Goal: Task Accomplishment & Management: Complete application form

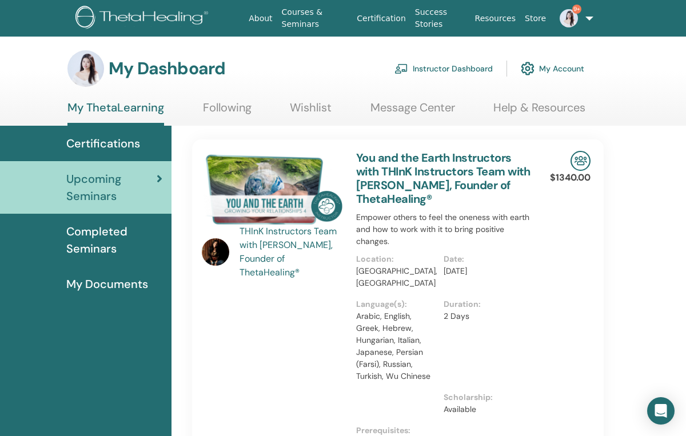
click at [444, 69] on link "Instructor Dashboard" at bounding box center [443, 68] width 98 height 25
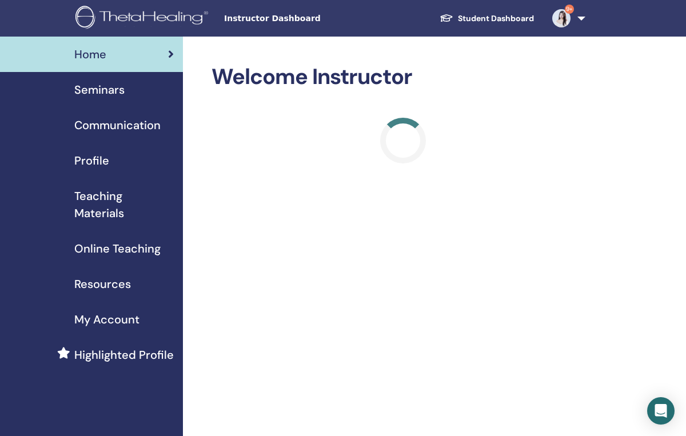
click at [121, 92] on span "Seminars" at bounding box center [99, 89] width 50 height 17
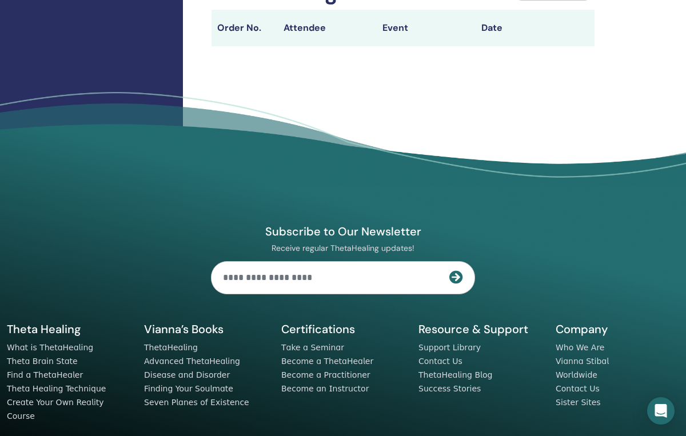
scroll to position [516, 0]
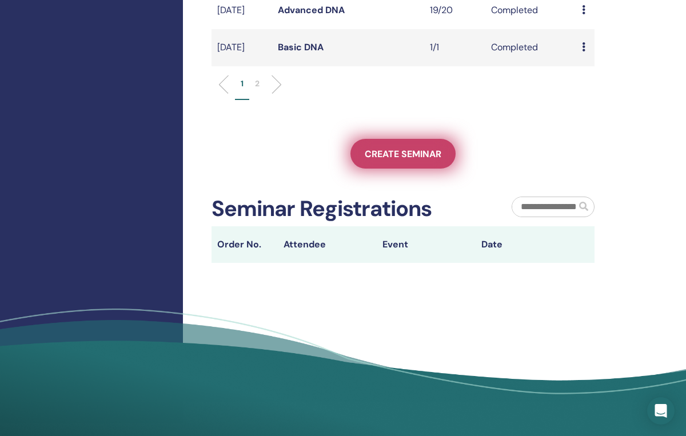
click at [395, 160] on span "Create seminar" at bounding box center [403, 154] width 77 height 12
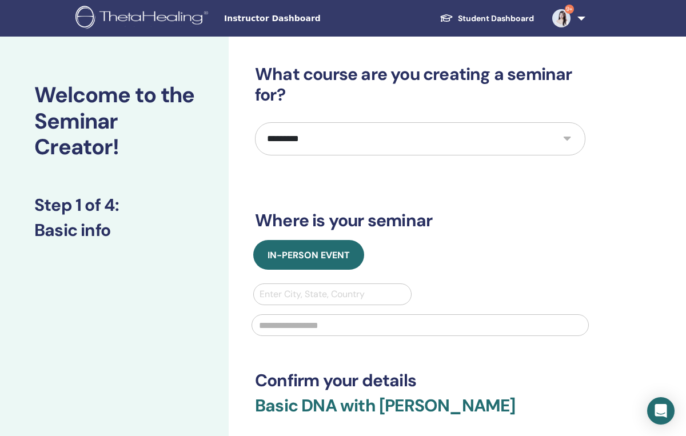
select select "****"
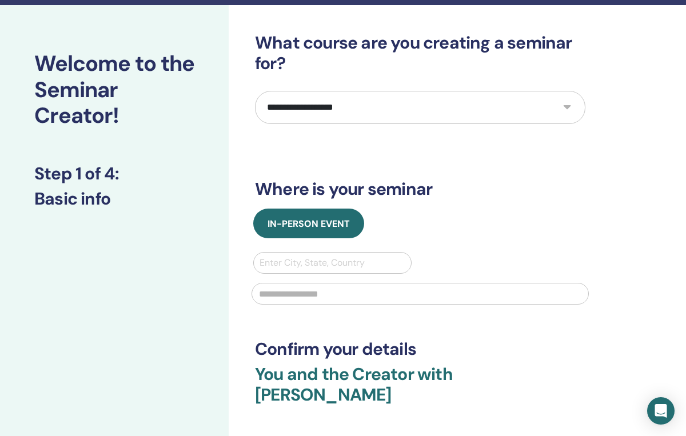
scroll to position [34, 0]
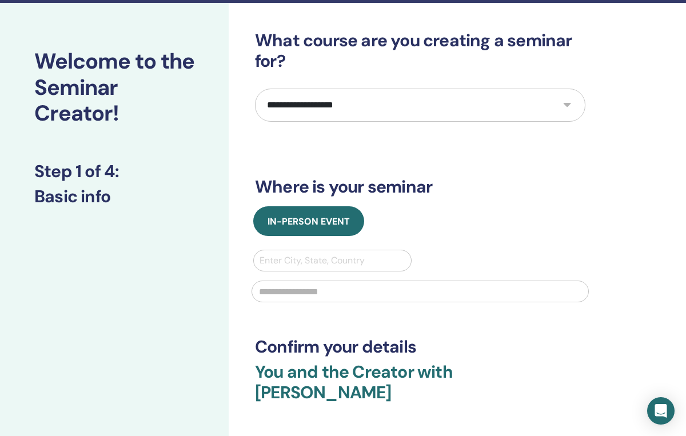
click at [334, 261] on div "Enter City, State, Country" at bounding box center [333, 261] width 146 height 14
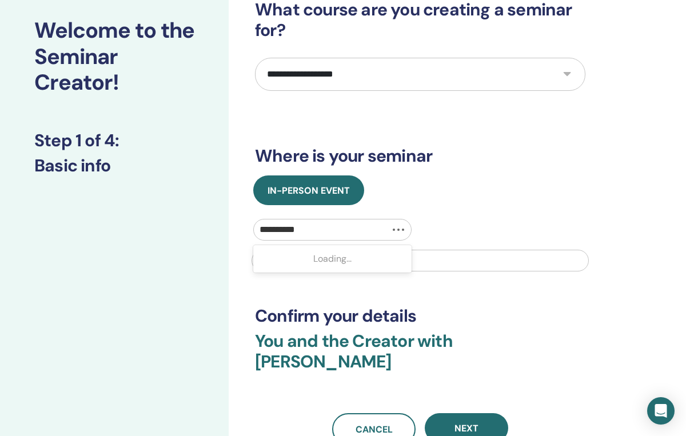
type input "**********"
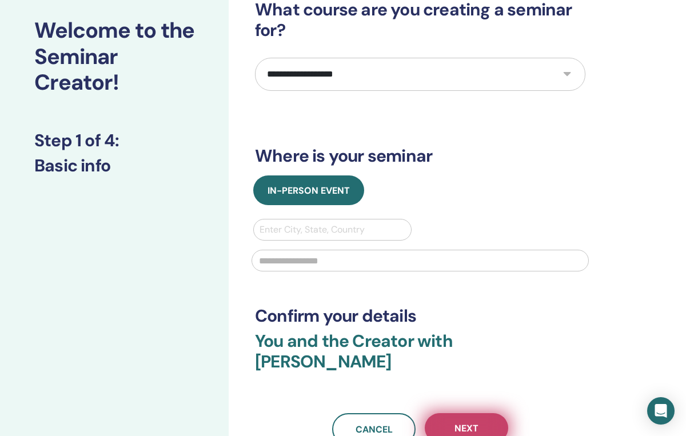
click at [473, 413] on button "Next" at bounding box center [466, 428] width 83 height 30
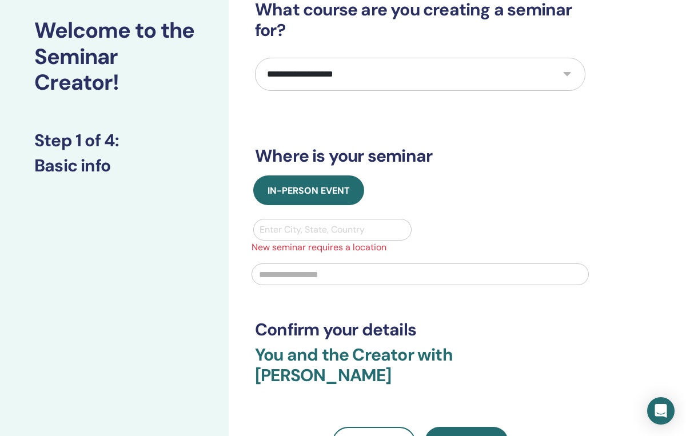
click at [342, 218] on div "In-Person Event Enter City, State, Country New seminar requires a location" at bounding box center [420, 233] width 348 height 117
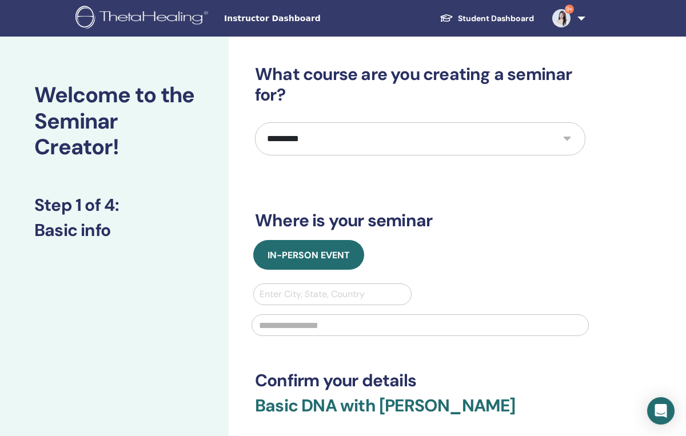
scroll to position [65, 0]
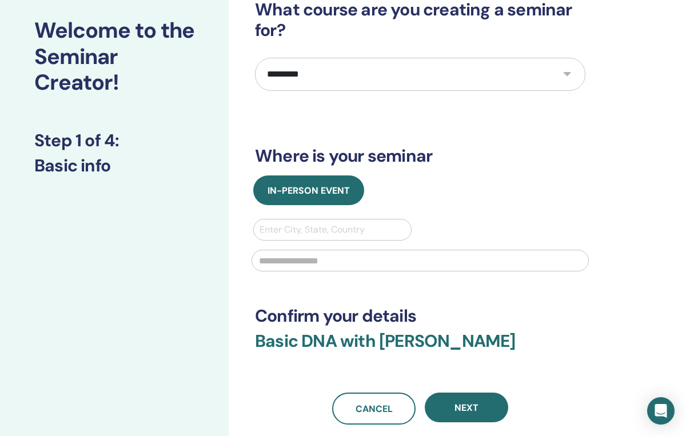
select select "****"
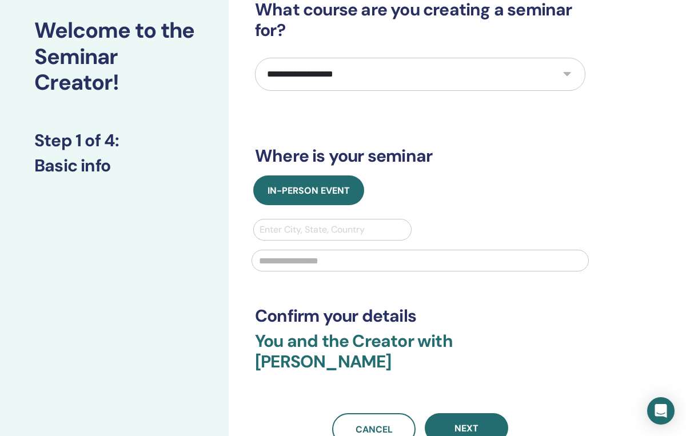
scroll to position [90, 0]
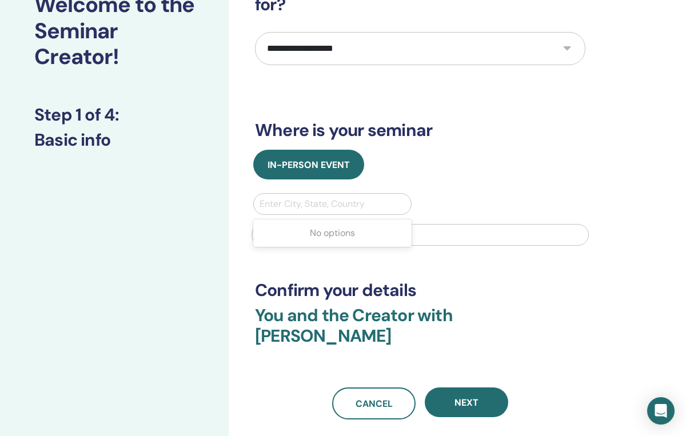
click at [326, 206] on div "Enter City, State, Country" at bounding box center [333, 204] width 146 height 14
type input "**********"
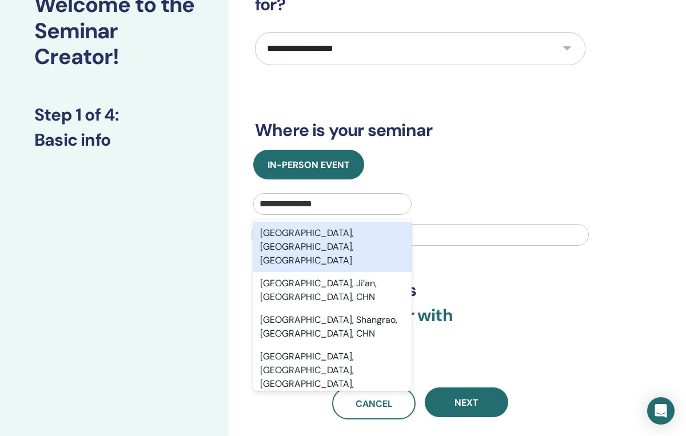
click at [379, 236] on div "Guangzhou, Guangdong, CHN" at bounding box center [332, 247] width 158 height 50
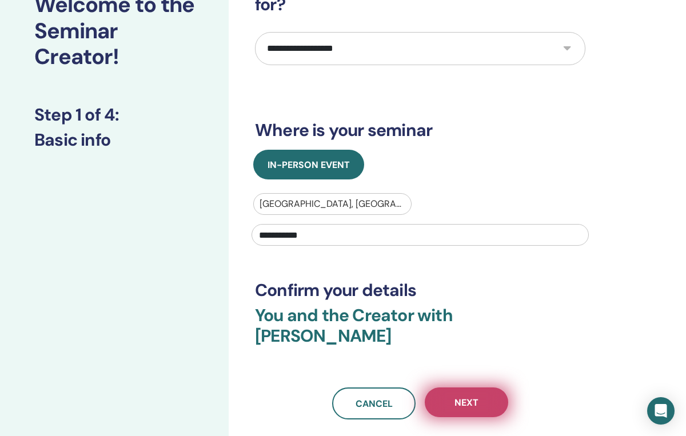
type input "**********"
click at [467, 397] on span "Next" at bounding box center [466, 403] width 24 height 12
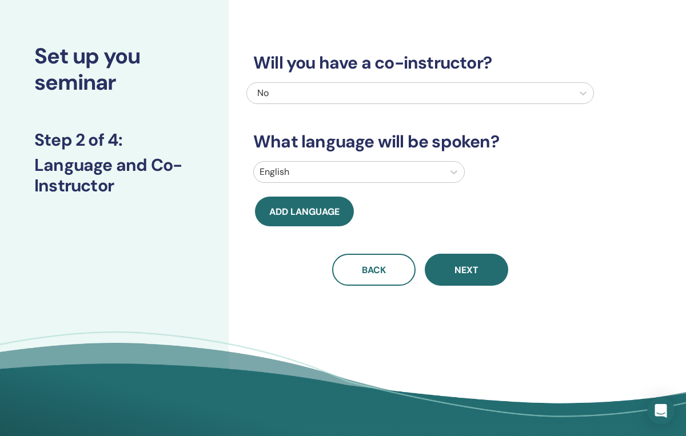
scroll to position [38, 0]
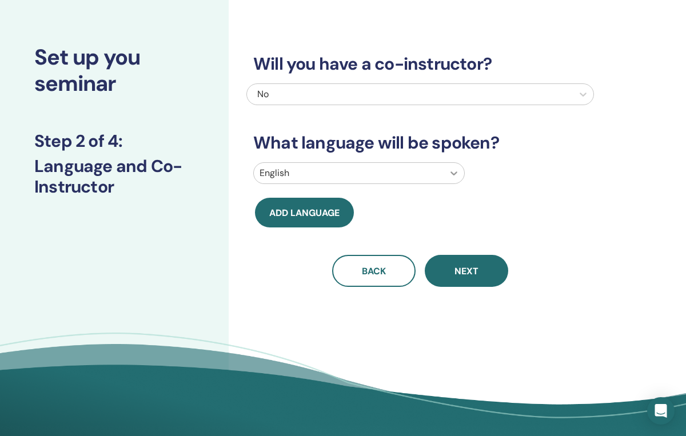
click at [450, 174] on icon at bounding box center [453, 172] width 11 height 11
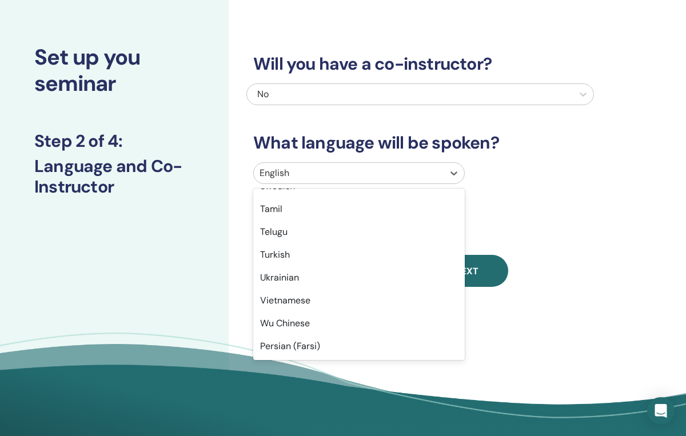
scroll to position [908, 0]
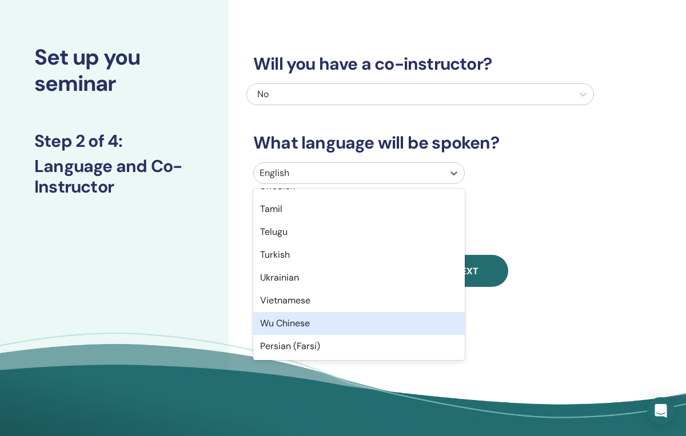
click at [377, 324] on div "Wu Chinese" at bounding box center [359, 323] width 212 height 23
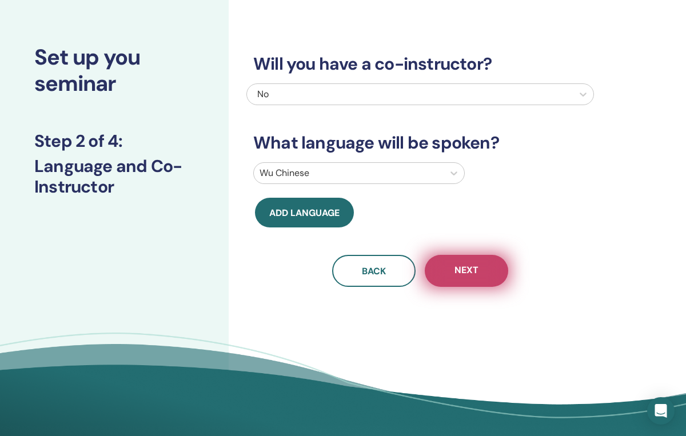
click at [473, 270] on span "Next" at bounding box center [466, 271] width 24 height 14
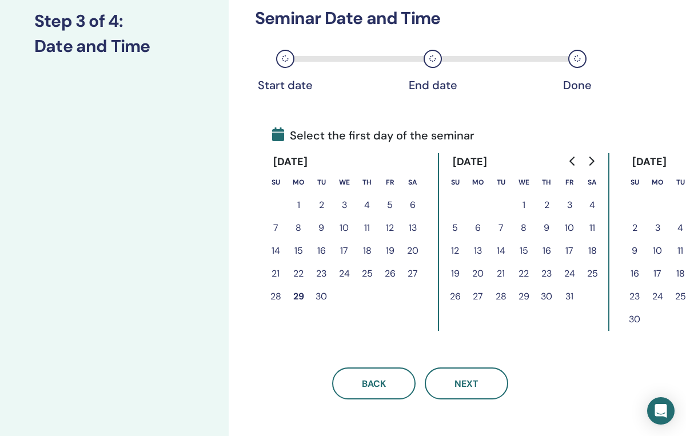
scroll to position [157, 0]
click at [546, 205] on button "2" at bounding box center [546, 205] width 23 height 23
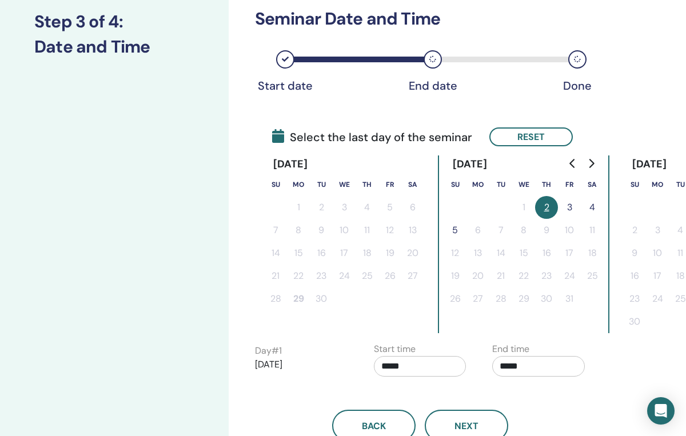
click at [592, 205] on button "4" at bounding box center [592, 207] width 23 height 23
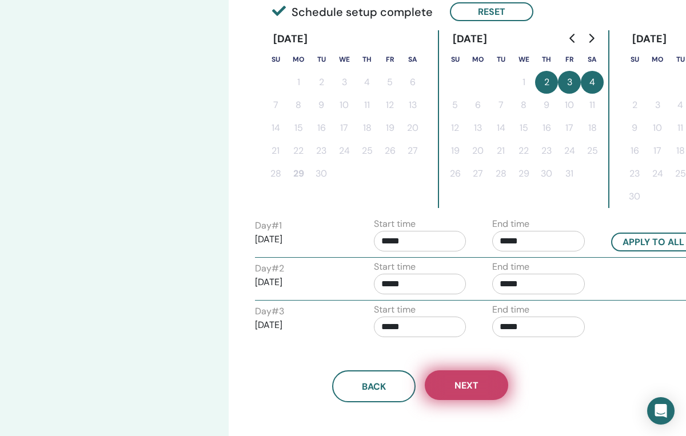
click at [472, 397] on button "Next" at bounding box center [466, 385] width 83 height 30
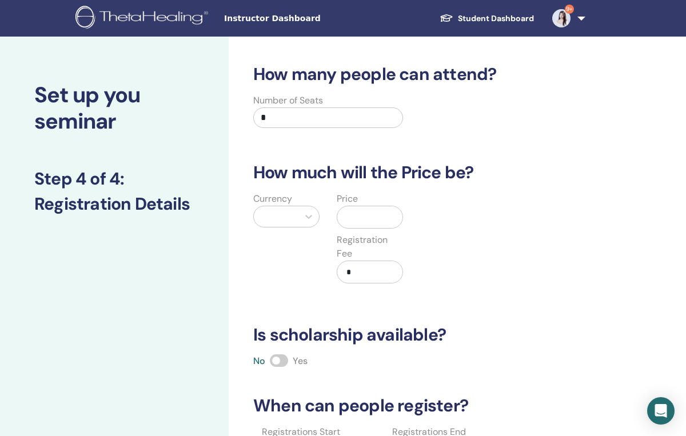
scroll to position [0, 0]
drag, startPoint x: 336, startPoint y: 120, endPoint x: 171, endPoint y: 119, distance: 164.1
click at [171, 119] on div "Set up you seminar Step 4 of 4 : Registration Details How many people can atten…" at bounding box center [343, 365] width 686 height 657
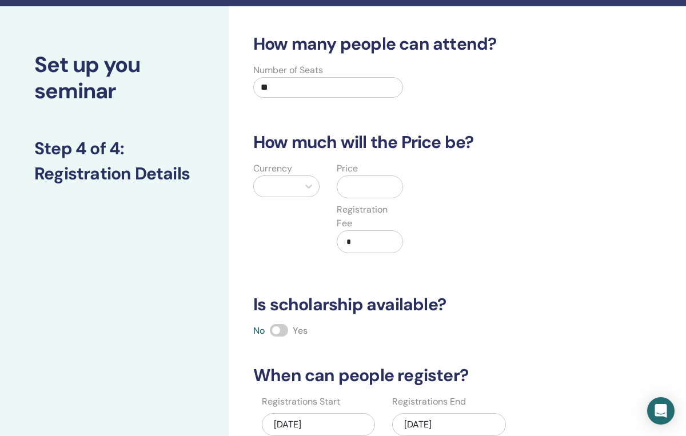
scroll to position [43, 0]
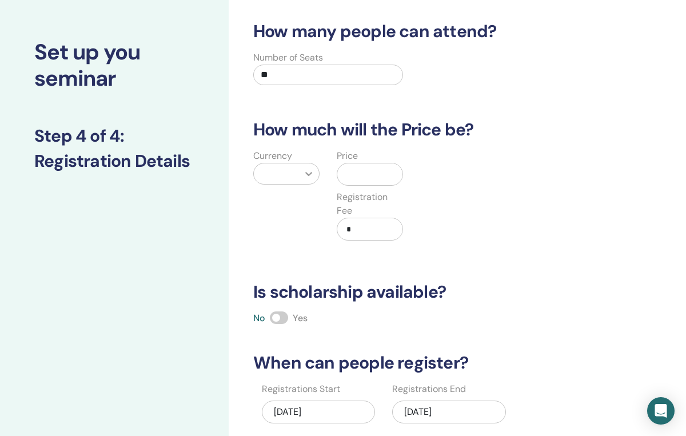
type input "**"
click at [298, 176] on div at bounding box center [308, 173] width 21 height 21
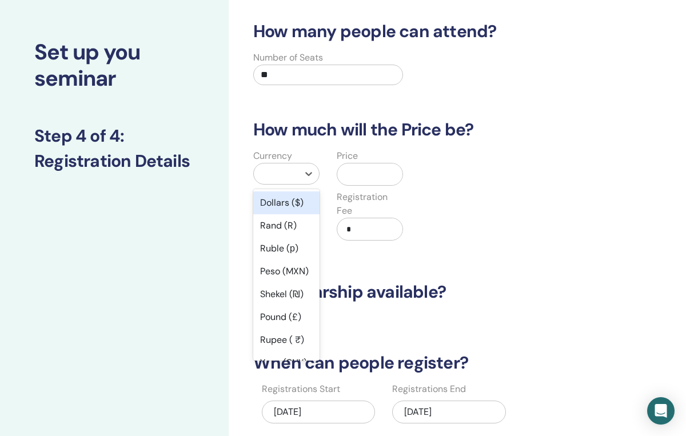
click at [296, 204] on div "Dollars ($)" at bounding box center [286, 203] width 66 height 23
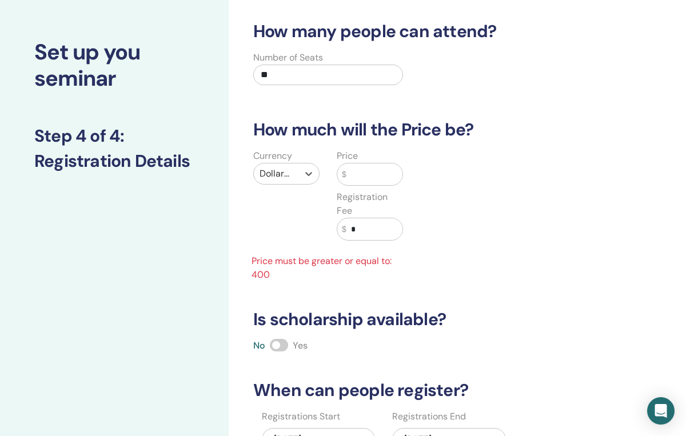
click at [376, 177] on input "text" at bounding box center [374, 174] width 56 height 22
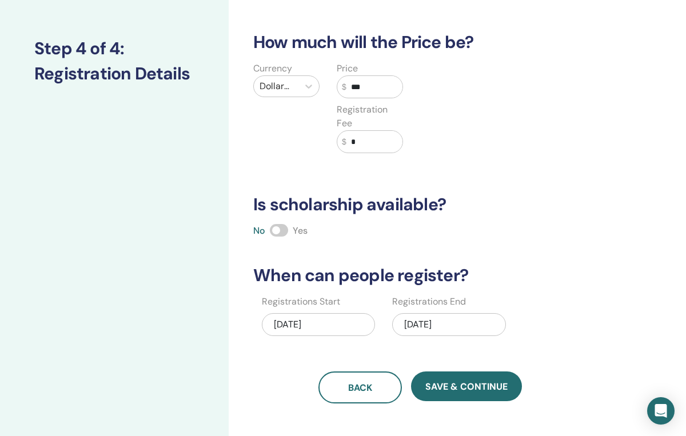
scroll to position [153, 0]
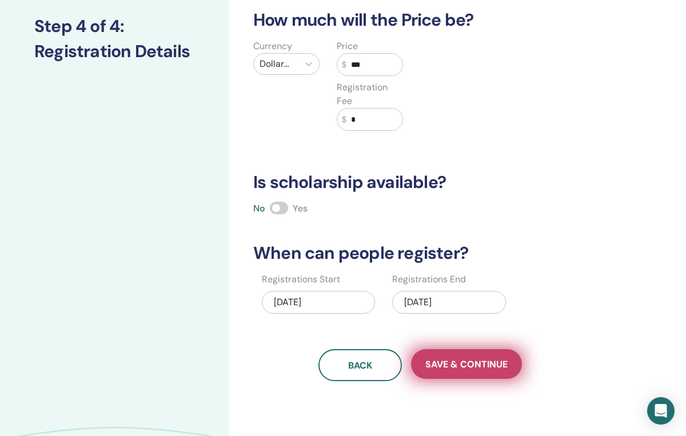
type input "***"
click at [466, 365] on span "Save & Continue" at bounding box center [466, 364] width 82 height 12
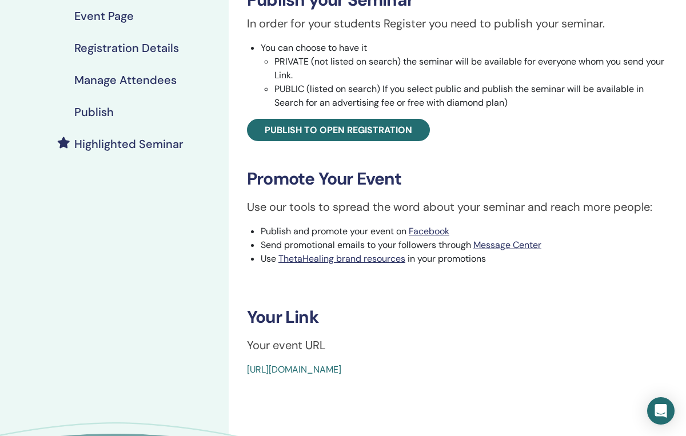
scroll to position [199, 0]
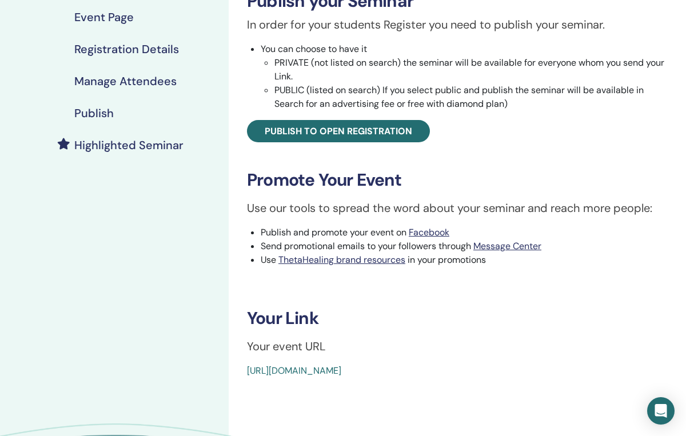
drag, startPoint x: 239, startPoint y: 370, endPoint x: 521, endPoint y: 373, distance: 282.4
click at [522, 374] on div "You and the Creator Event Type In-Person Event Status Not Published Registratio…" at bounding box center [458, 121] width 444 height 513
click at [486, 326] on h3 "Your Link" at bounding box center [457, 318] width 421 height 21
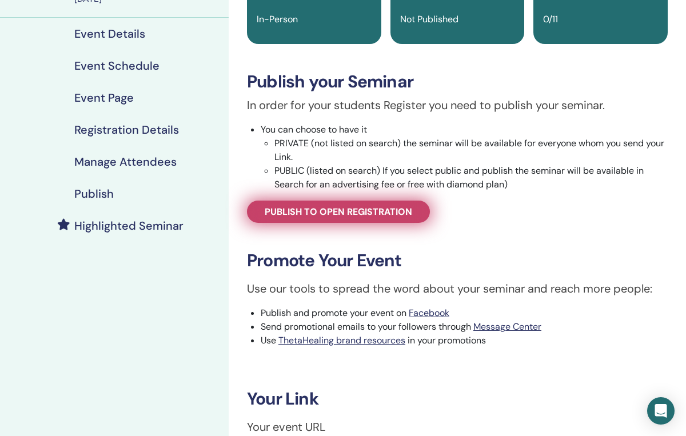
click at [370, 209] on span "Publish to open registration" at bounding box center [338, 212] width 147 height 12
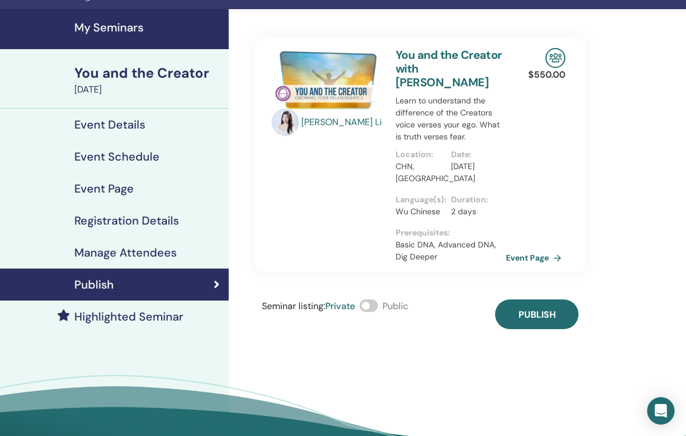
scroll to position [26, 0]
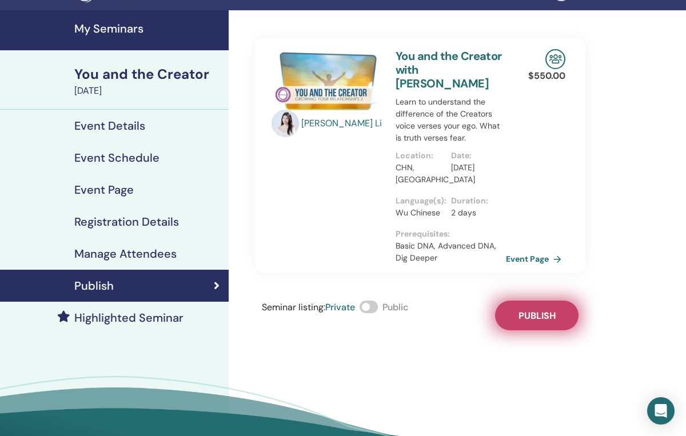
click at [547, 310] on span "Publish" at bounding box center [536, 316] width 37 height 12
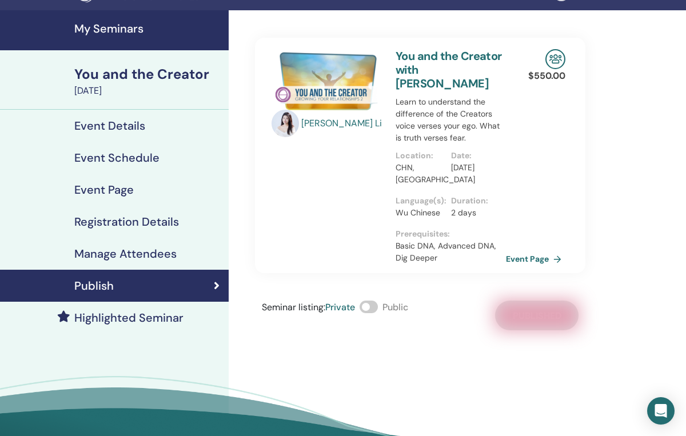
click at [546, 75] on p "$ 550.00" at bounding box center [546, 76] width 37 height 14
click at [441, 65] on link "You and the Creator with Yao Li" at bounding box center [449, 70] width 106 height 42
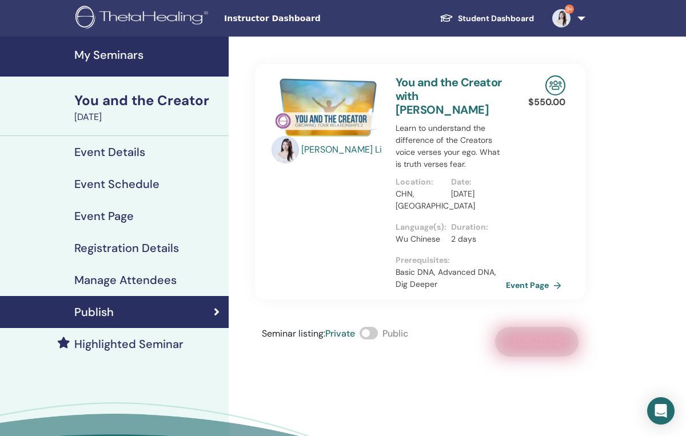
click at [420, 91] on link "You and the Creator with Yao Li" at bounding box center [449, 96] width 106 height 42
click at [399, 150] on p "Learn to understand the difference of the Creators voice verses your ego. What …" at bounding box center [451, 146] width 110 height 48
click at [418, 98] on link "You and the Creator with Yao Li" at bounding box center [449, 96] width 106 height 42
click at [532, 277] on link "Event Page" at bounding box center [538, 285] width 60 height 17
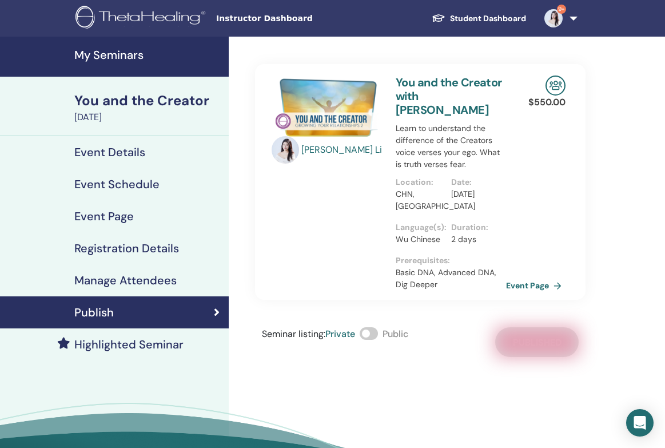
click at [157, 105] on div "You and the Creator" at bounding box center [147, 100] width 147 height 19
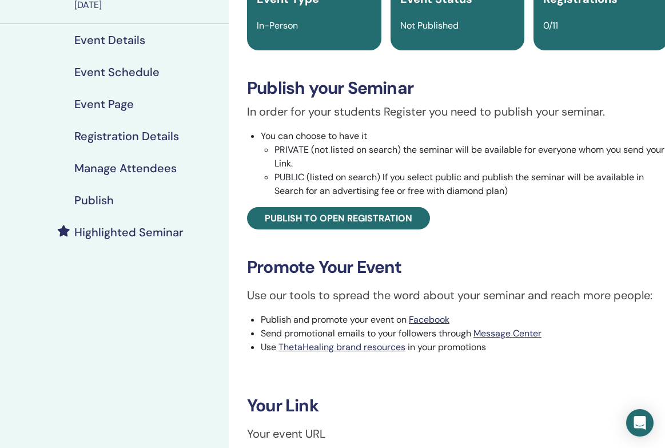
scroll to position [210, 0]
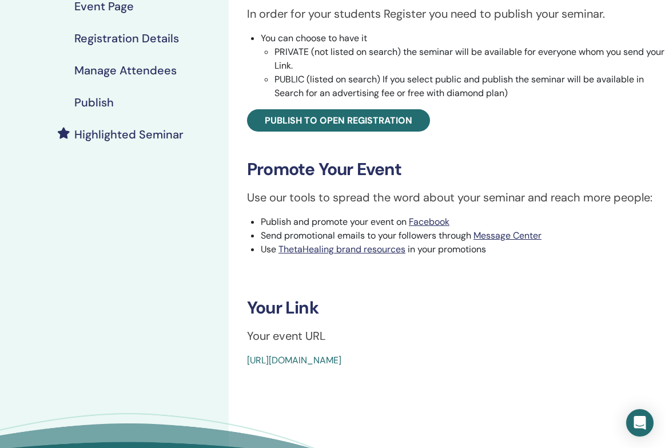
drag, startPoint x: 244, startPoint y: 360, endPoint x: 528, endPoint y: 376, distance: 284.5
click at [528, 376] on div "You and the Creator Event Type In-Person Event Status Not Published Registratio…" at bounding box center [457, 177] width 457 height 700
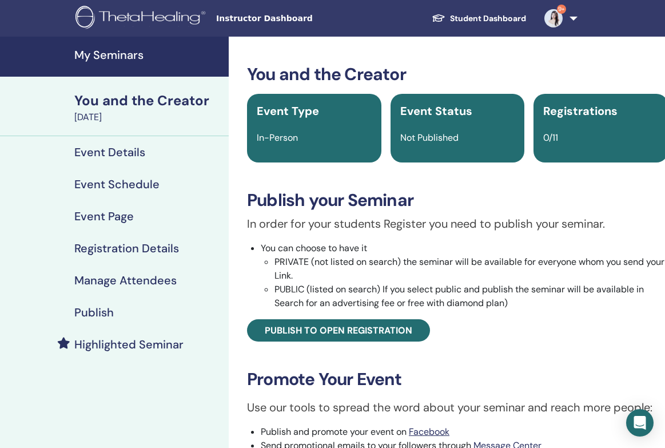
scroll to position [0, 0]
click at [118, 52] on h4 "My Seminars" at bounding box center [147, 55] width 147 height 14
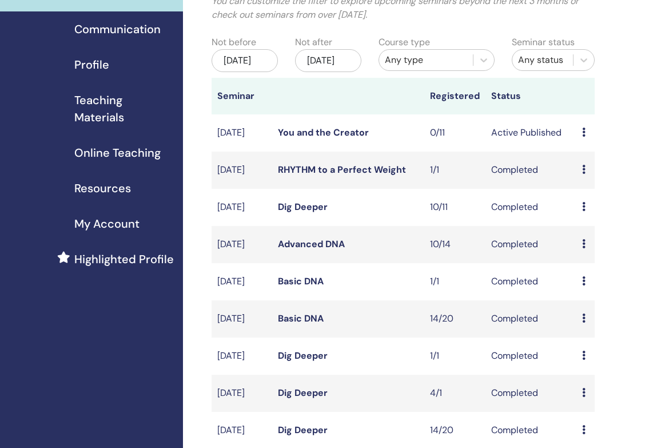
scroll to position [256, 0]
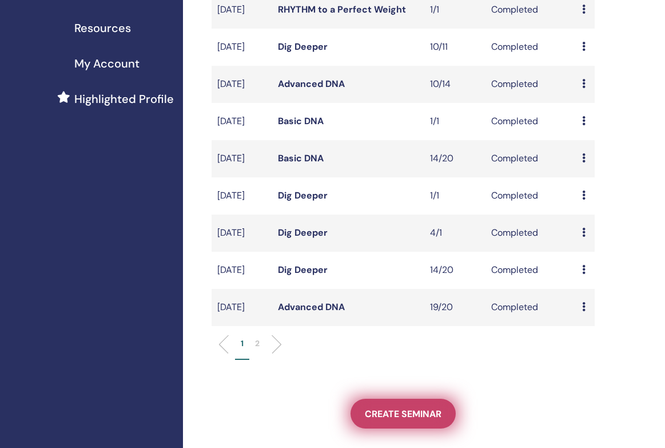
click at [372, 420] on span "Create seminar" at bounding box center [403, 414] width 77 height 12
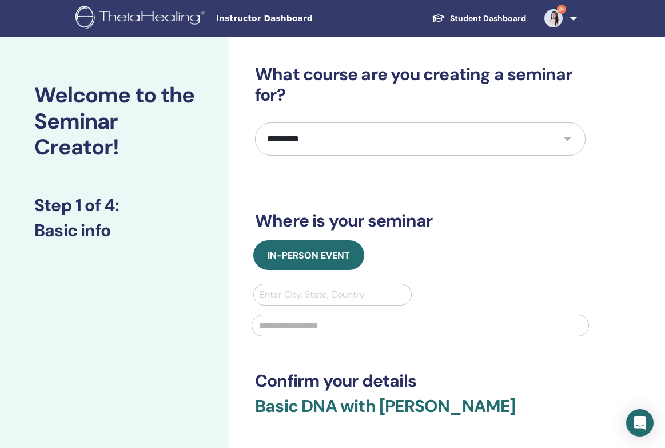
select select "**"
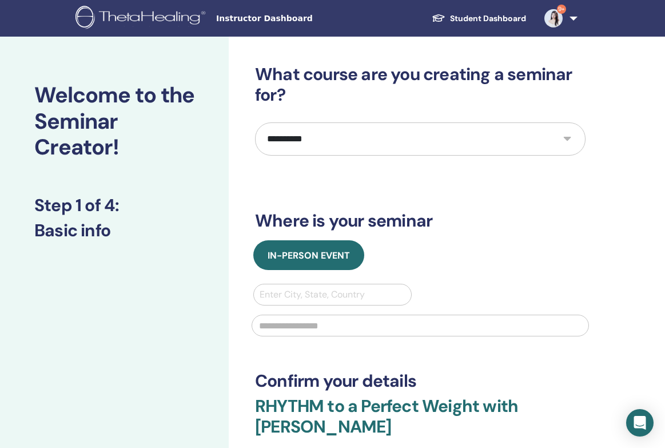
click at [308, 296] on div "Enter City, State, Country" at bounding box center [333, 295] width 146 height 14
type input "**********"
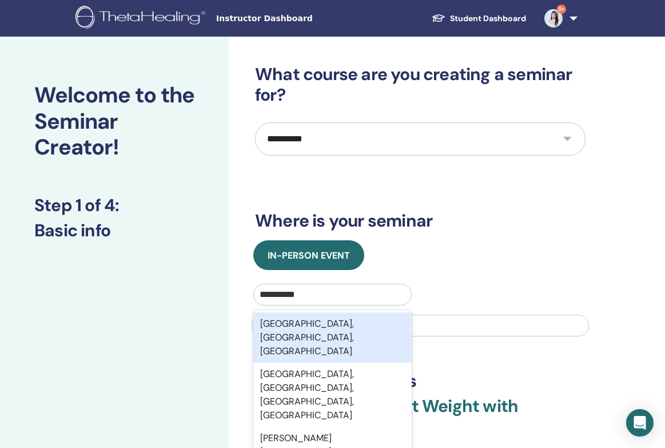
click at [378, 318] on div "[GEOGRAPHIC_DATA], [GEOGRAPHIC_DATA], [GEOGRAPHIC_DATA]" at bounding box center [332, 337] width 158 height 50
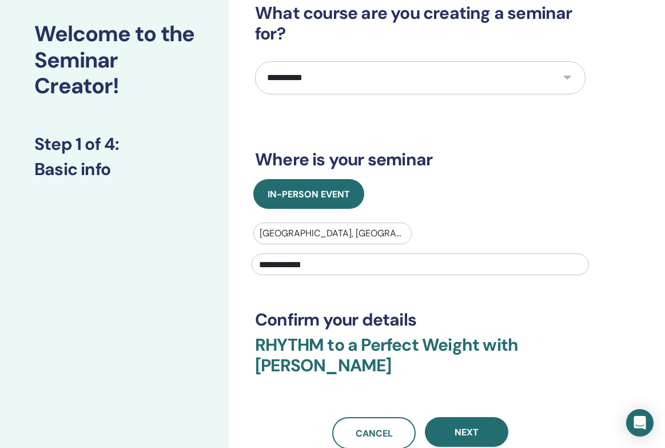
scroll to position [115, 0]
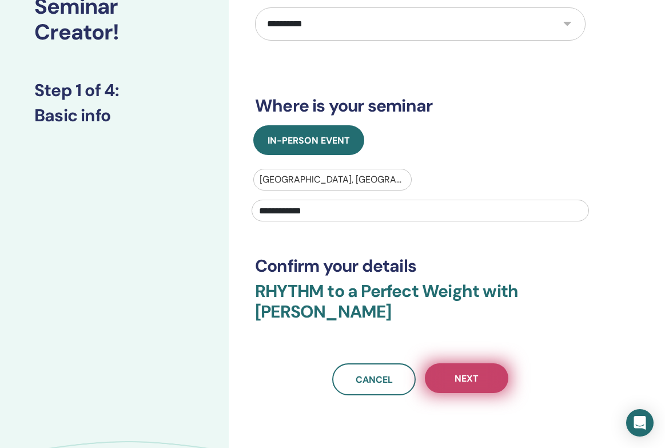
type input "**********"
click at [478, 363] on button "Next" at bounding box center [466, 378] width 83 height 30
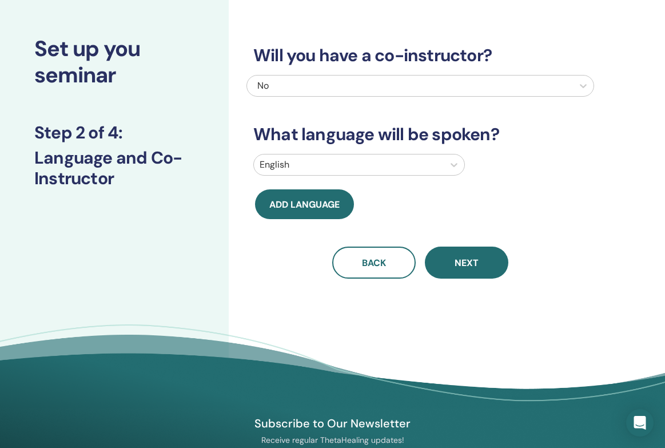
scroll to position [45, 1]
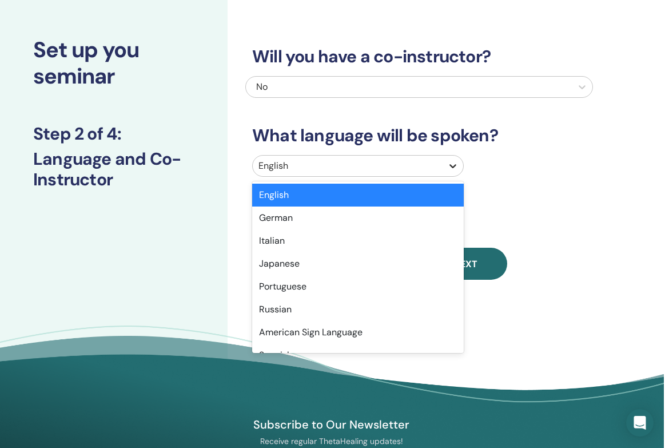
click at [453, 166] on icon at bounding box center [452, 165] width 11 height 11
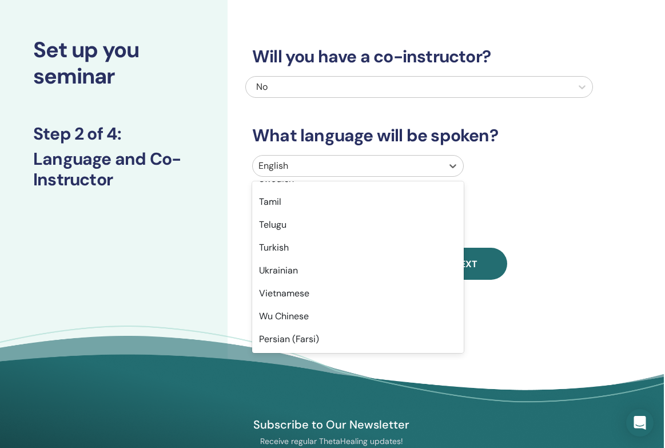
scroll to position [908, 0]
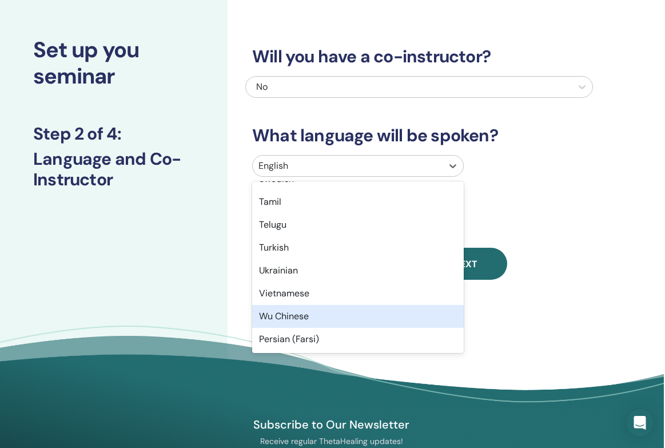
click at [354, 309] on div "Wu Chinese" at bounding box center [358, 316] width 212 height 23
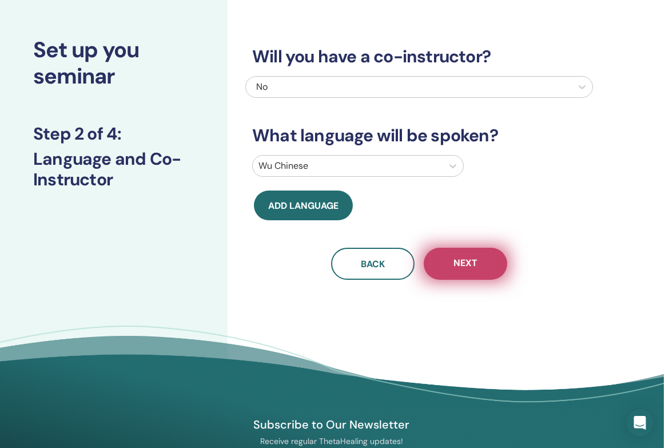
click at [447, 263] on button "Next" at bounding box center [465, 264] width 83 height 32
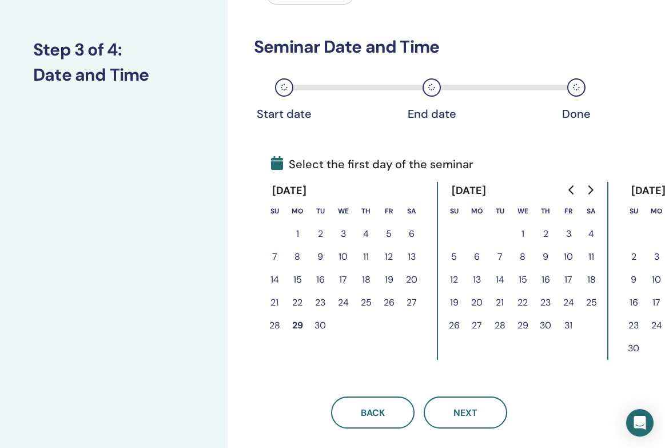
scroll to position [157, 1]
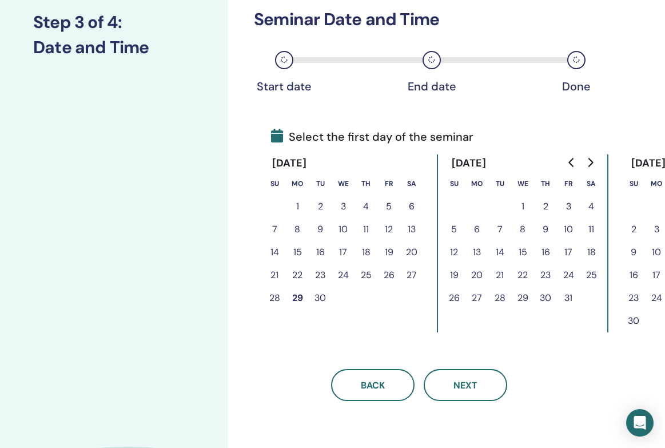
click at [320, 300] on button "30" at bounding box center [320, 297] width 23 height 23
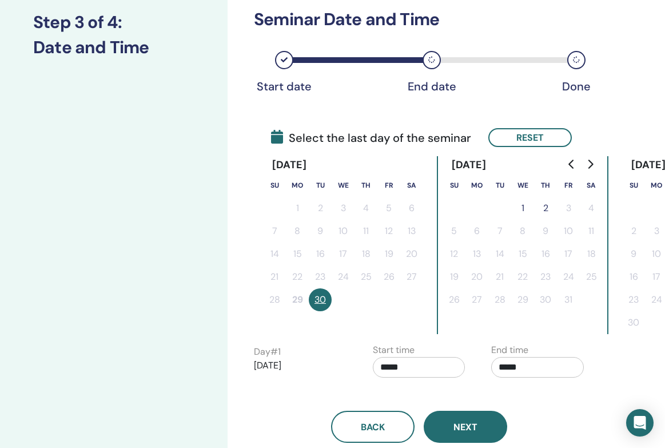
click at [462, 422] on span "Next" at bounding box center [465, 427] width 24 height 12
click at [464, 420] on button "Next" at bounding box center [465, 426] width 83 height 32
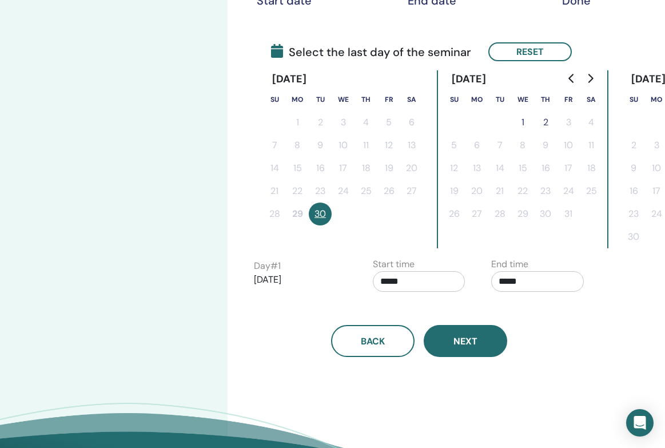
scroll to position [241, 1]
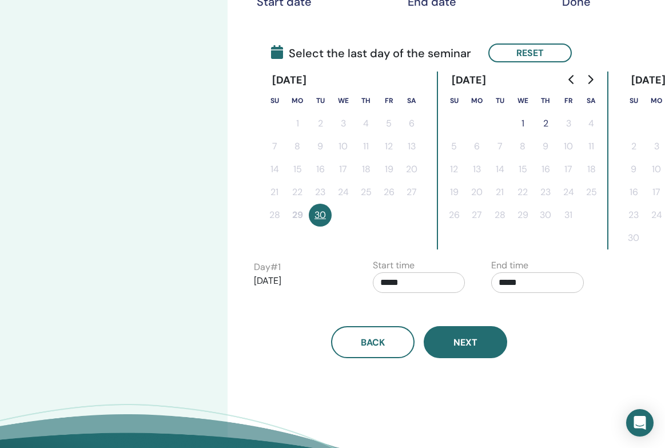
click at [482, 351] on button "Next" at bounding box center [465, 342] width 83 height 32
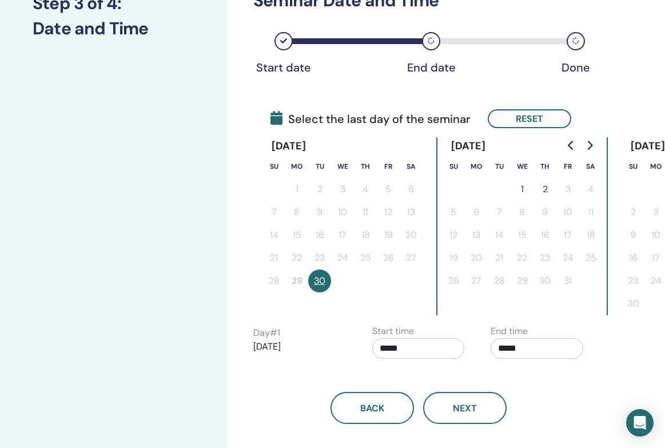
scroll to position [194, 2]
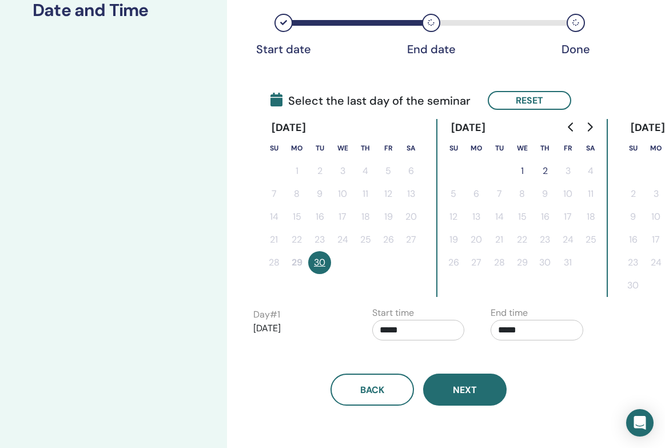
click at [465, 386] on span "Next" at bounding box center [465, 390] width 24 height 12
click at [521, 170] on button "1" at bounding box center [521, 170] width 23 height 23
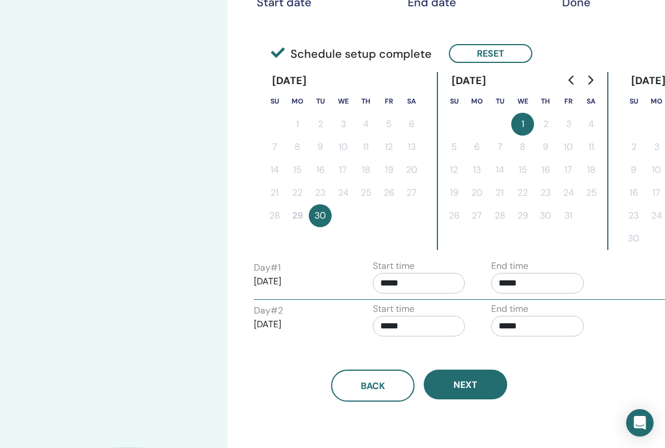
scroll to position [240, 1]
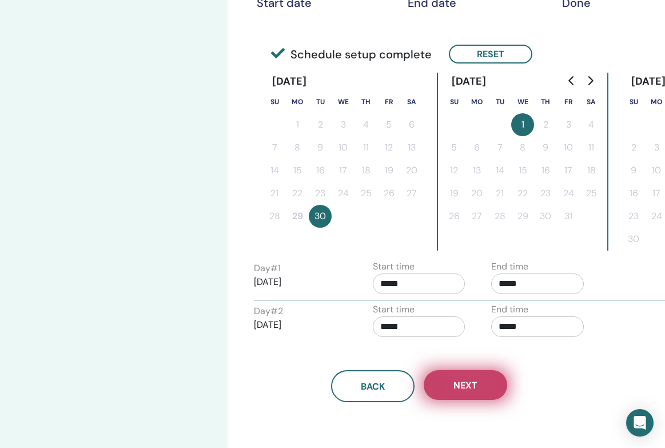
click at [479, 386] on button "Next" at bounding box center [465, 385] width 83 height 30
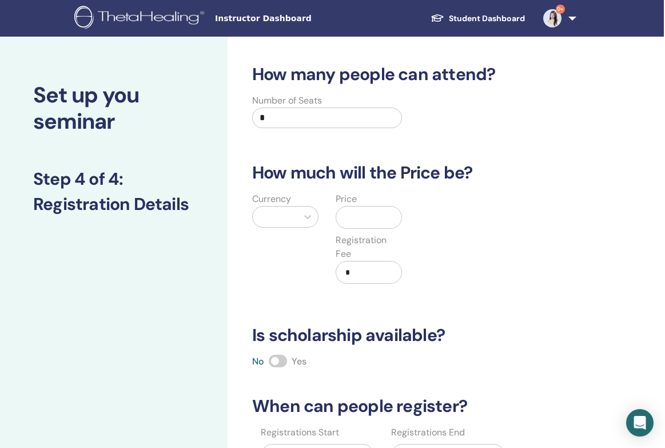
scroll to position [0, 1]
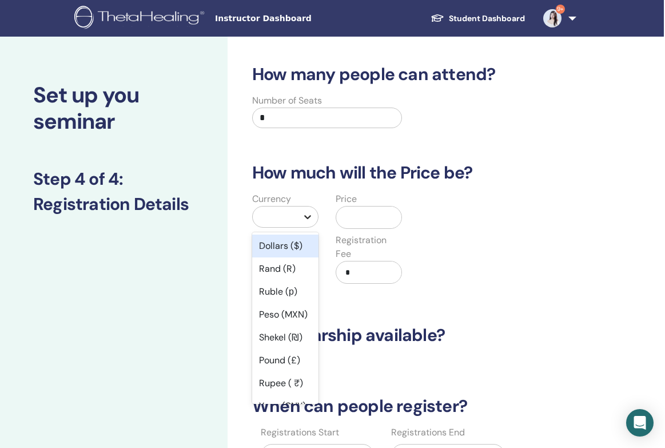
click at [307, 218] on icon at bounding box center [307, 217] width 7 height 4
click at [299, 245] on div "Dollars ($)" at bounding box center [285, 245] width 66 height 23
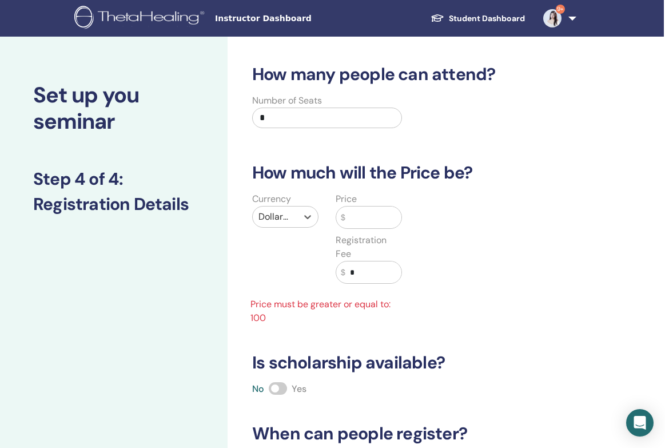
click at [373, 219] on input "text" at bounding box center [373, 217] width 56 height 22
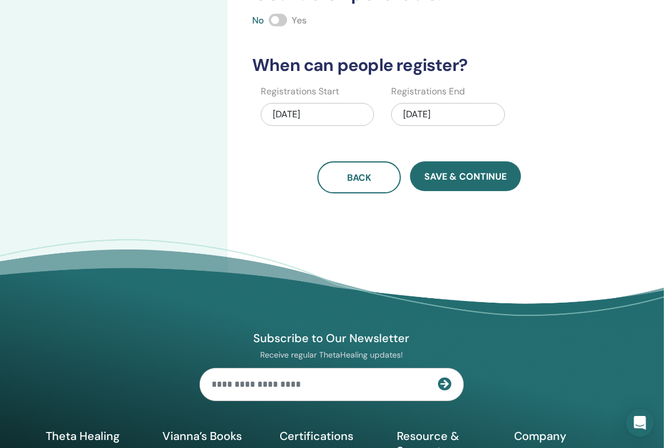
scroll to position [292, 1]
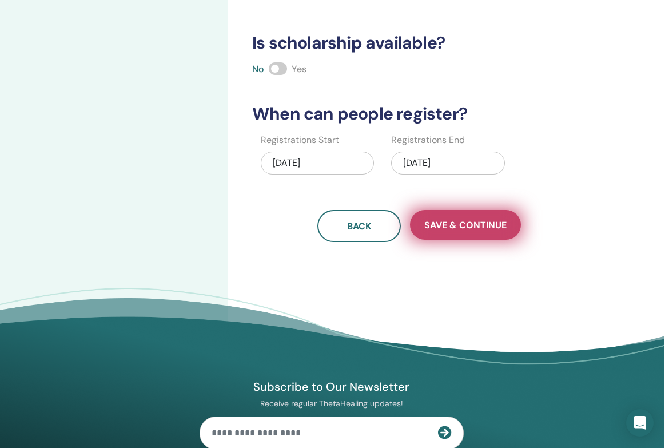
type input "***"
click at [488, 225] on span "Save & Continue" at bounding box center [465, 225] width 82 height 12
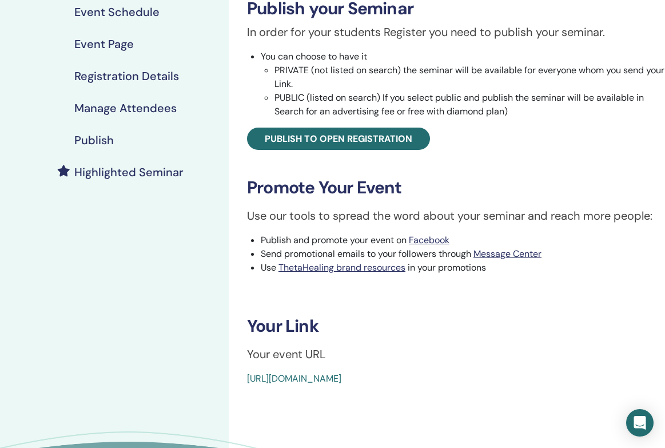
scroll to position [212, 0]
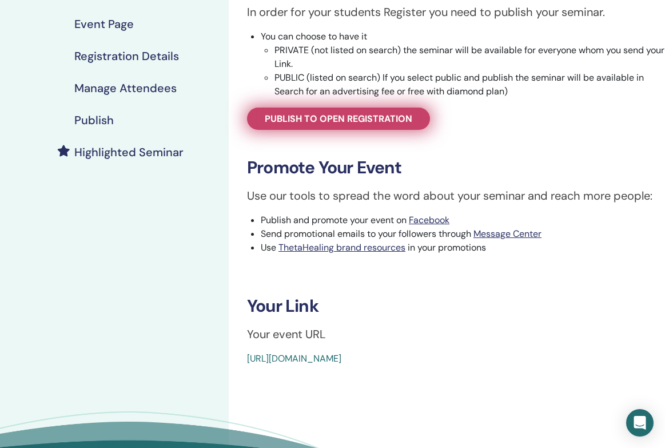
click at [304, 119] on span "Publish to open registration" at bounding box center [338, 119] width 147 height 12
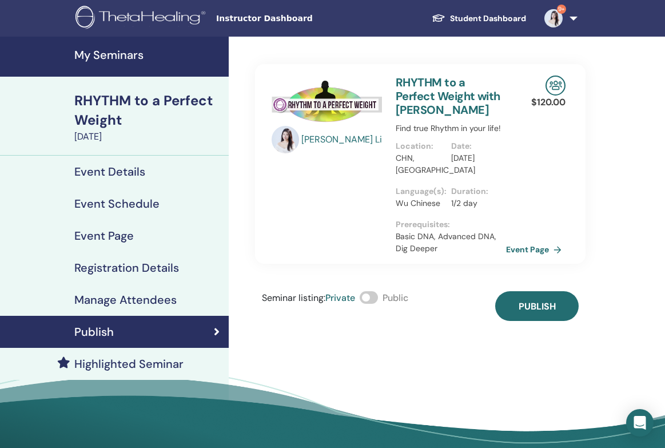
click at [133, 49] on h4 "My Seminars" at bounding box center [147, 55] width 147 height 14
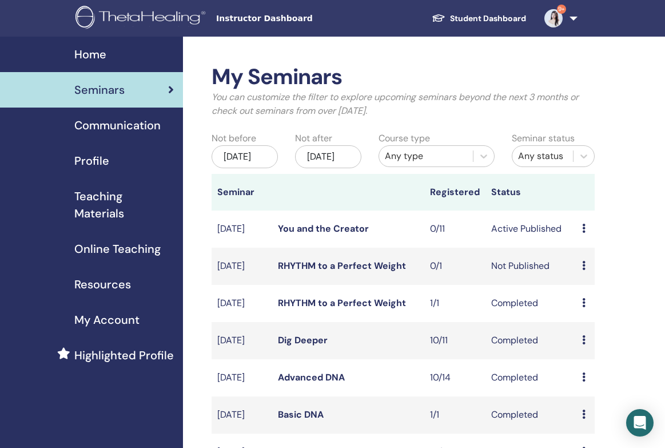
click at [117, 282] on span "Resources" at bounding box center [102, 284] width 57 height 17
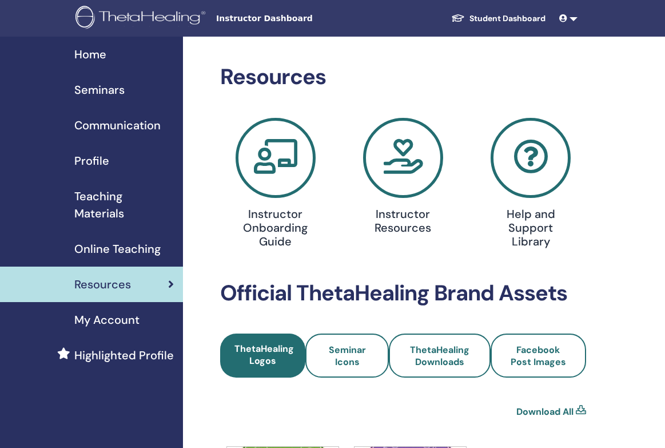
click at [124, 352] on span "Highlighted Profile" at bounding box center [123, 354] width 99 height 17
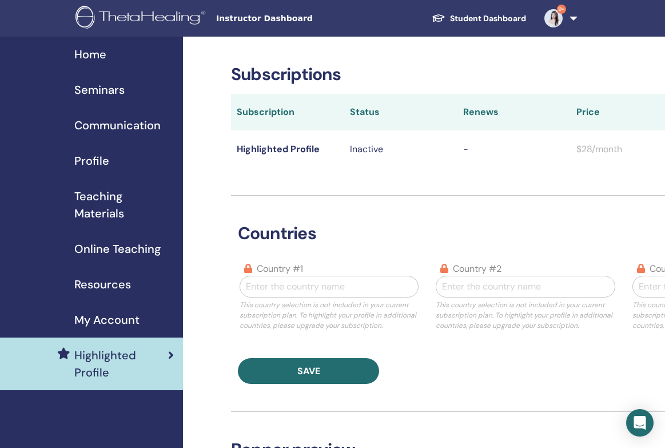
click at [103, 157] on span "Profile" at bounding box center [91, 160] width 35 height 17
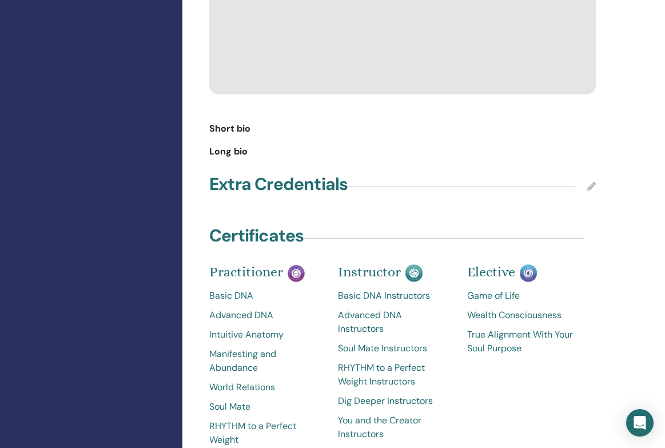
scroll to position [983, 1]
